Goal: Task Accomplishment & Management: Manage account settings

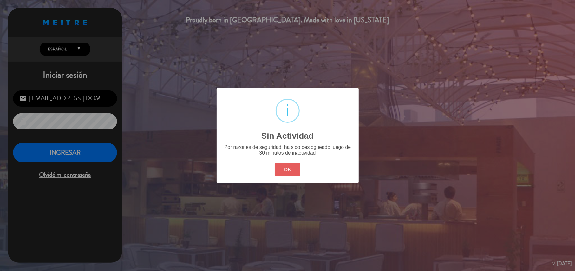
click at [297, 169] on button "OK" at bounding box center [288, 170] width 26 height 14
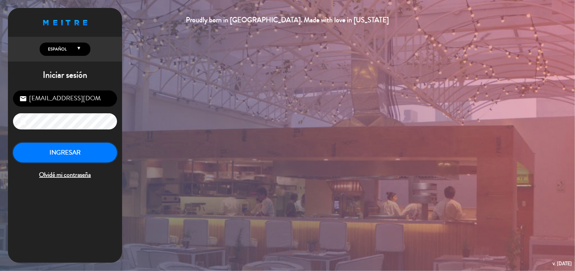
click at [86, 153] on button "INGRESAR" at bounding box center [65, 153] width 104 height 20
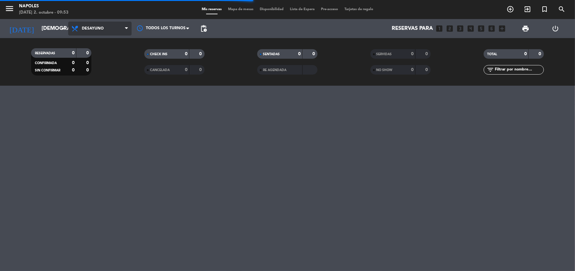
click at [117, 27] on span "Desayuno" at bounding box center [99, 29] width 63 height 14
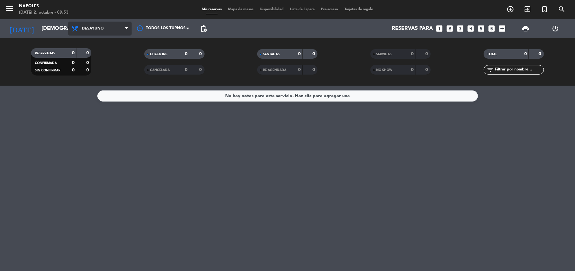
click at [97, 27] on span "Desayuno" at bounding box center [93, 28] width 22 height 4
click at [98, 83] on div "menu Napoles [DATE] 2. octubre - 09:53 Mis reservas Mapa de mesas Disponibilida…" at bounding box center [287, 43] width 575 height 86
click at [86, 32] on span "Almuerzo" at bounding box center [99, 29] width 63 height 14
click at [98, 100] on ng-component "menu Napoles [DATE] 2. octubre - 09:53 Mis reservas Mapa de mesas Disponibilida…" at bounding box center [287, 135] width 575 height 271
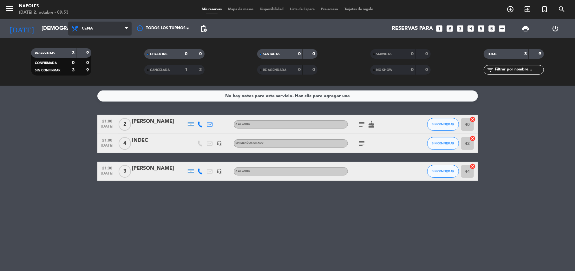
click at [110, 33] on span "Cena" at bounding box center [99, 29] width 63 height 14
click at [111, 89] on ng-component "menu Napoles [DATE] 2. octubre - 09:53 Mis reservas Mapa de mesas Disponibilida…" at bounding box center [287, 135] width 575 height 271
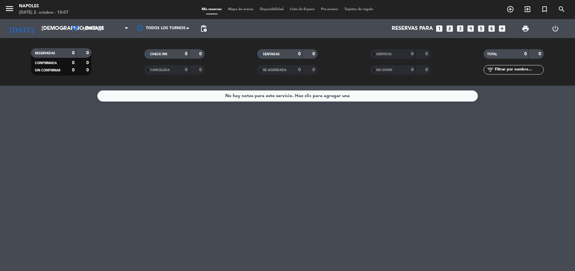
click at [266, 148] on div "No hay notas para este servicio. Haz clic para agregar una" at bounding box center [287, 178] width 575 height 185
click at [83, 112] on div "No hay notas para este servicio. Haz clic para agregar una" at bounding box center [287, 178] width 575 height 185
click at [183, 135] on div "No hay notas para este servicio. Haz clic para agregar una" at bounding box center [287, 178] width 575 height 185
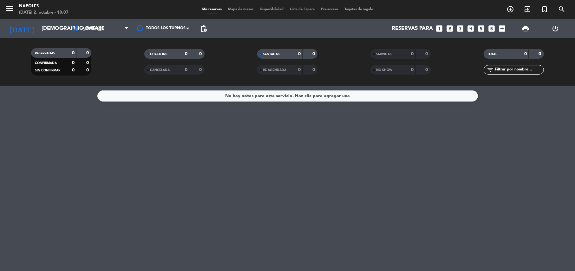
click at [122, 52] on filter-checkbox "CHECK INS 0 0" at bounding box center [174, 54] width 113 height 10
